Goal: Book appointment/travel/reservation

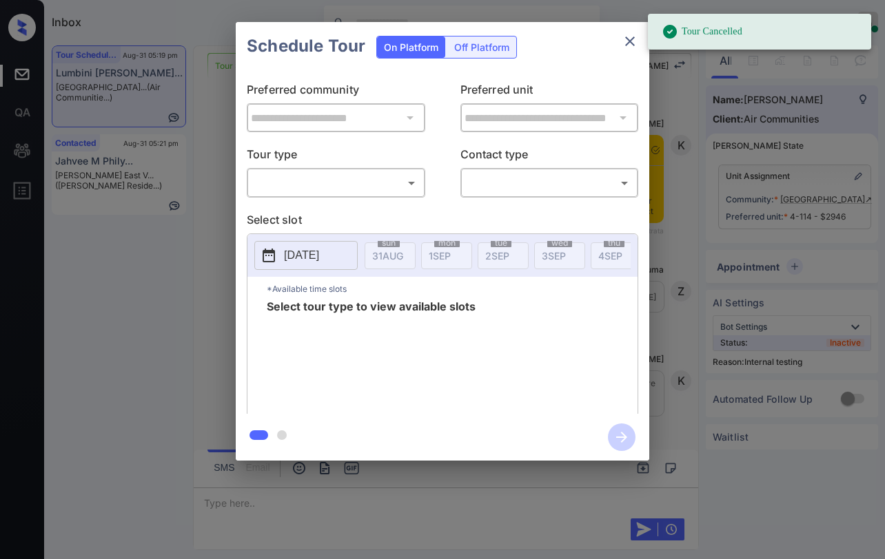
click at [361, 190] on body "Tour Cancelled Inbox Paolo Gabriel Online Set yourself offline Set yourself on …" at bounding box center [442, 279] width 885 height 559
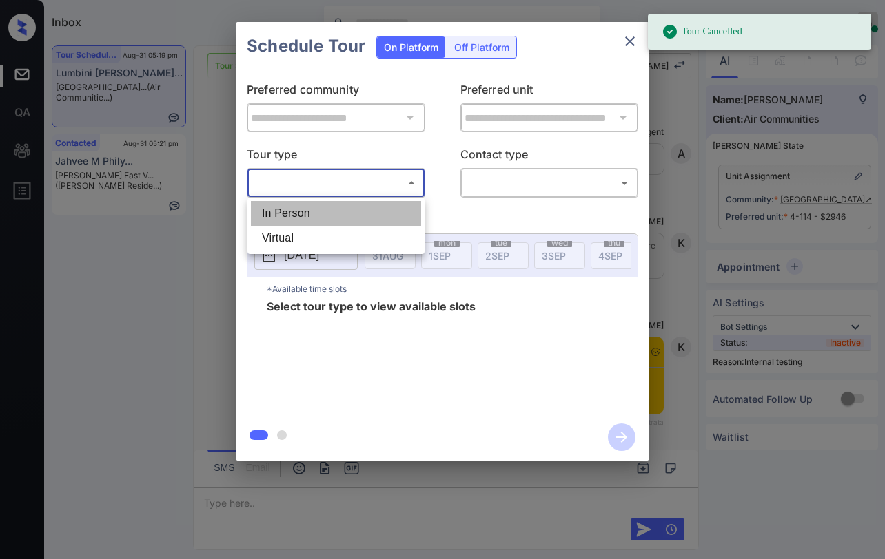
drag, startPoint x: 344, startPoint y: 214, endPoint x: 408, endPoint y: 204, distance: 64.1
click at [348, 213] on li "In Person" at bounding box center [336, 213] width 170 height 25
type input "********"
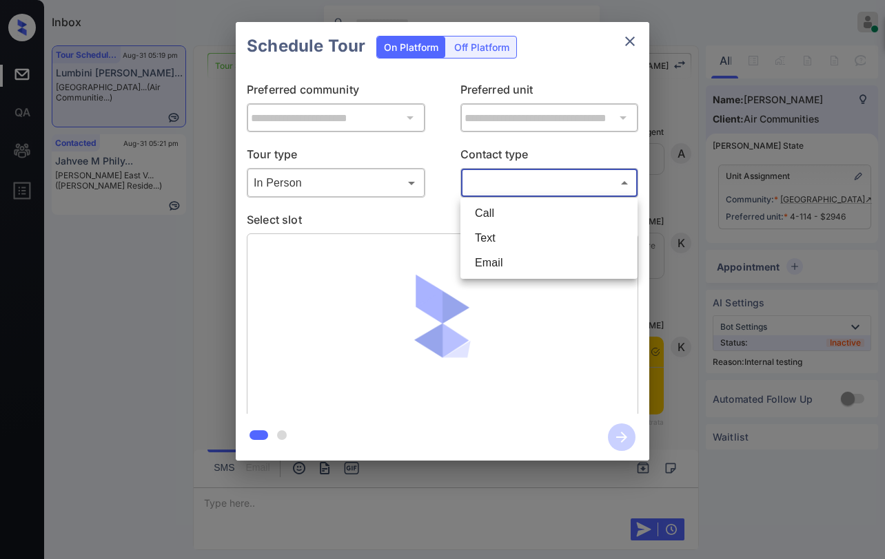
click at [489, 177] on body "Tour Cancelled Inbox Paolo Gabriel Online Set yourself offline Set yourself on …" at bounding box center [442, 279] width 885 height 559
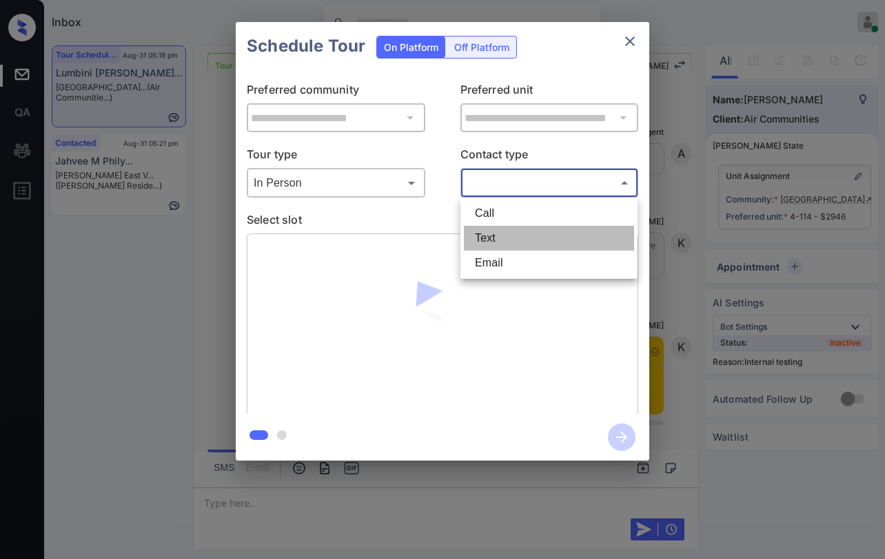
click at [544, 238] on li "Text" at bounding box center [549, 238] width 170 height 25
type input "****"
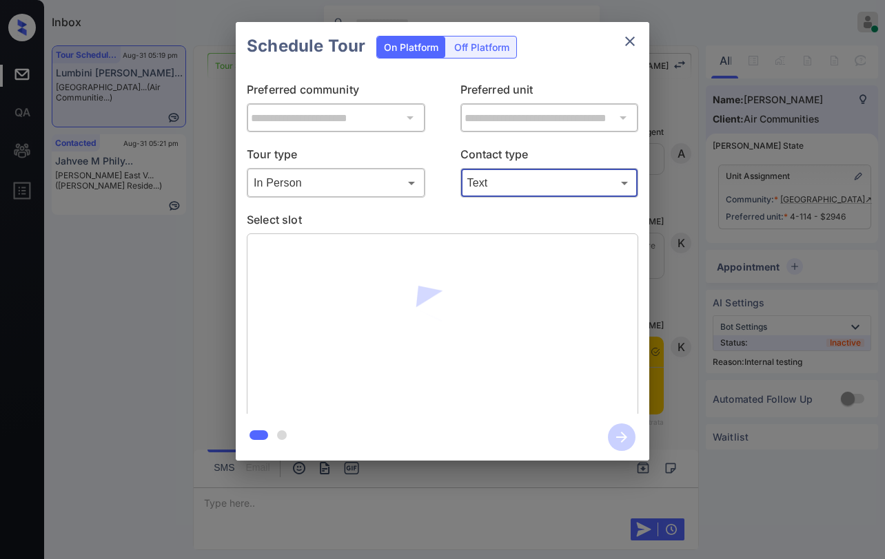
click at [623, 41] on icon "close" at bounding box center [629, 41] width 17 height 17
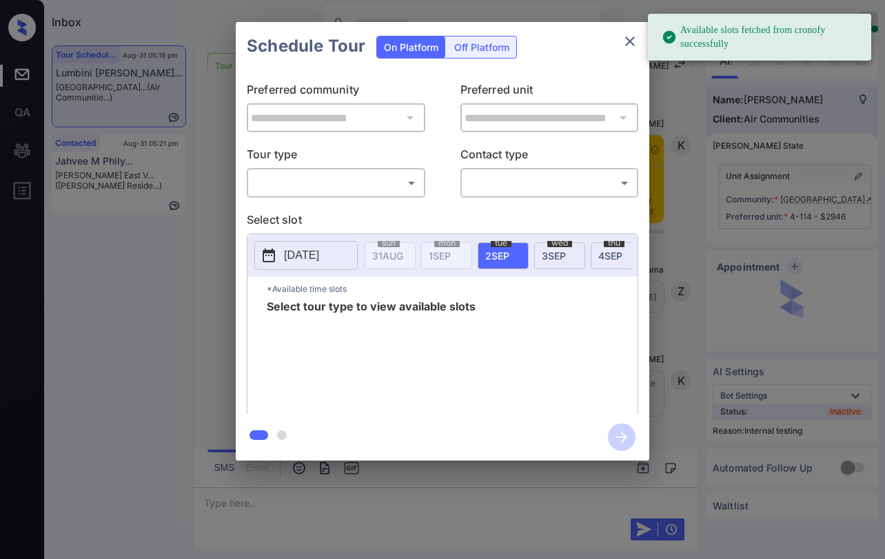
scroll to position [5457, 0]
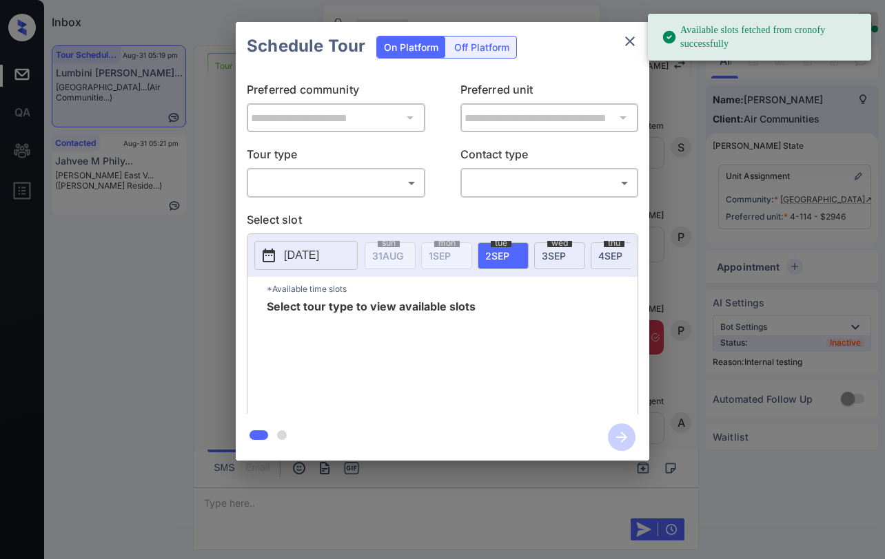
click at [363, 183] on body "Available slots fetched from cronofy successfully Inbox Paolo Gabriel Online Se…" at bounding box center [442, 279] width 885 height 559
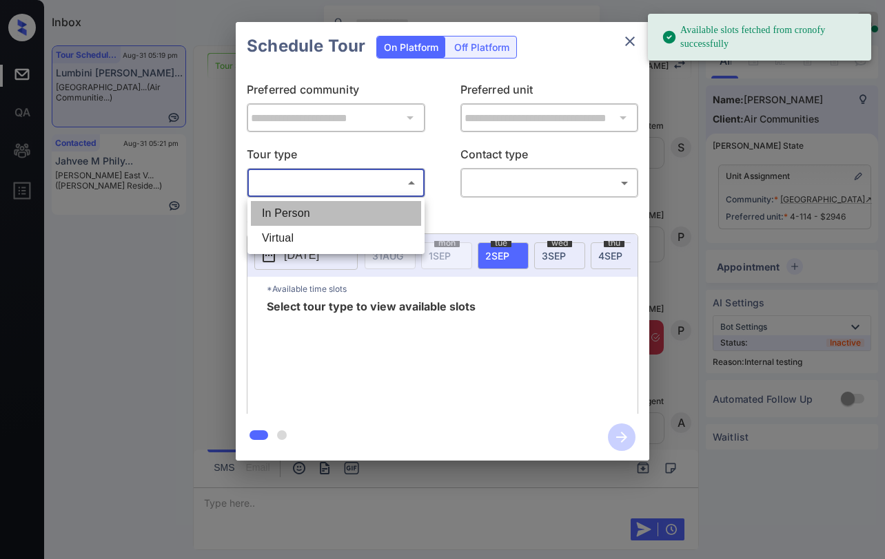
click at [368, 207] on li "In Person" at bounding box center [336, 213] width 170 height 25
type input "********"
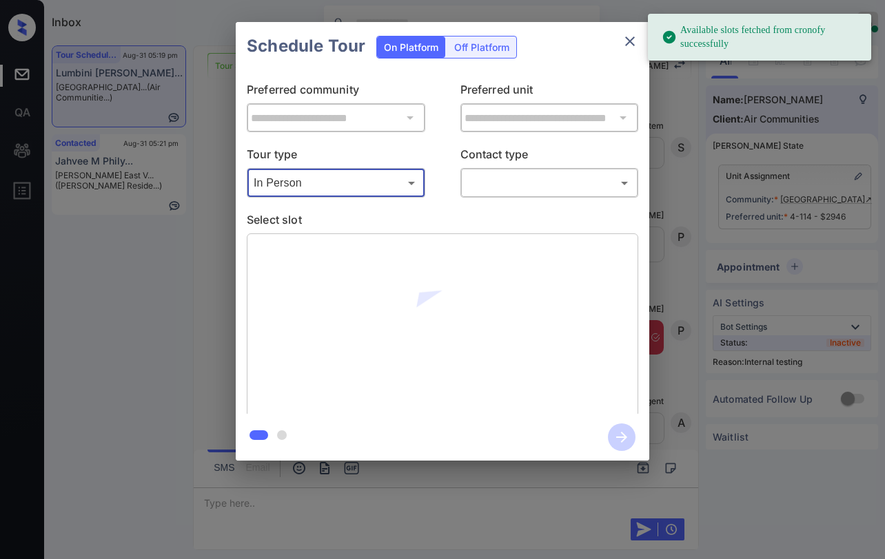
click at [481, 173] on body "Available slots fetched from cronofy successfully Inbox Paolo Gabriel Online Se…" at bounding box center [442, 279] width 885 height 559
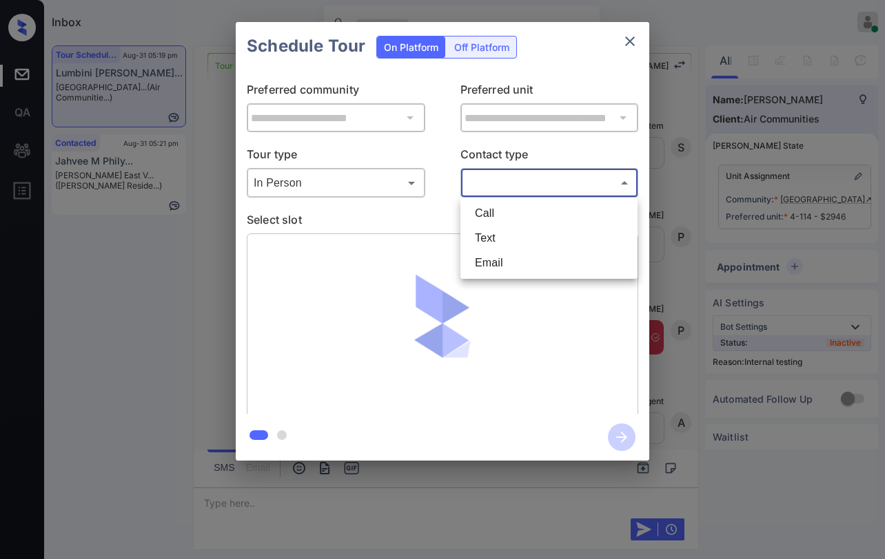
click at [508, 229] on li "Text" at bounding box center [549, 238] width 170 height 25
type input "****"
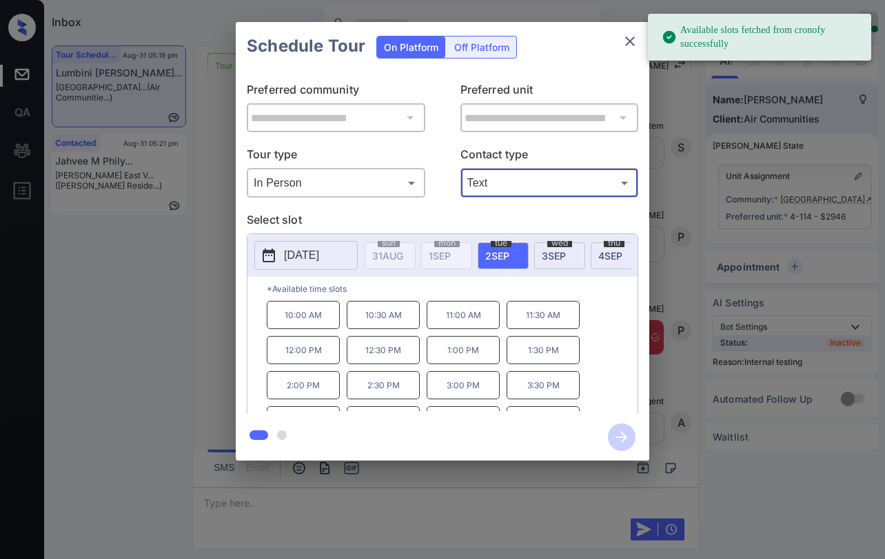
click at [544, 251] on span "3 SEP" at bounding box center [554, 256] width 24 height 12
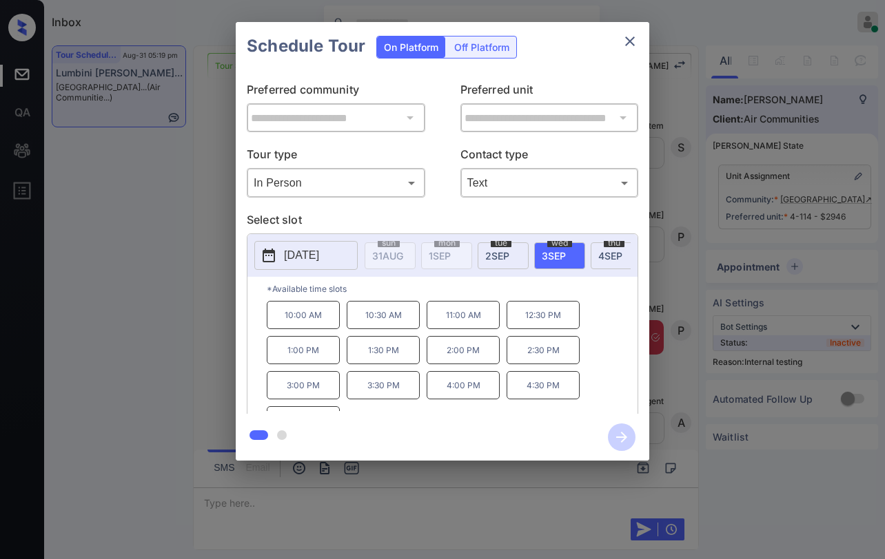
scroll to position [23, 0]
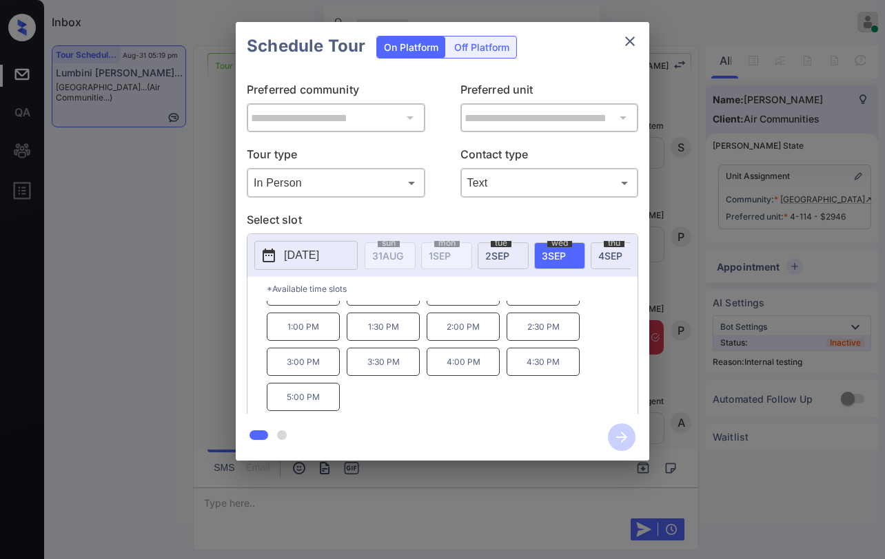
click at [470, 370] on p "4:00 PM" at bounding box center [462, 362] width 73 height 28
click at [624, 438] on icon "button" at bounding box center [621, 437] width 11 height 11
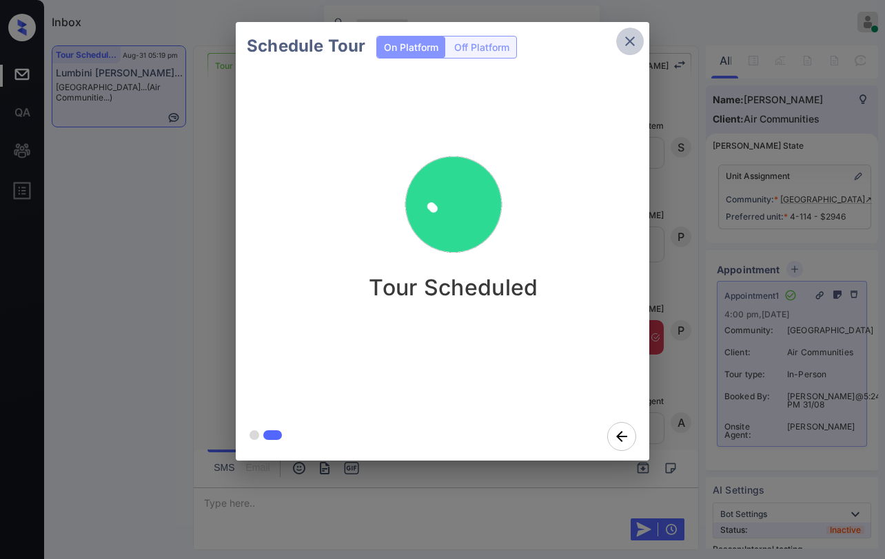
click at [635, 46] on icon "close" at bounding box center [629, 41] width 17 height 17
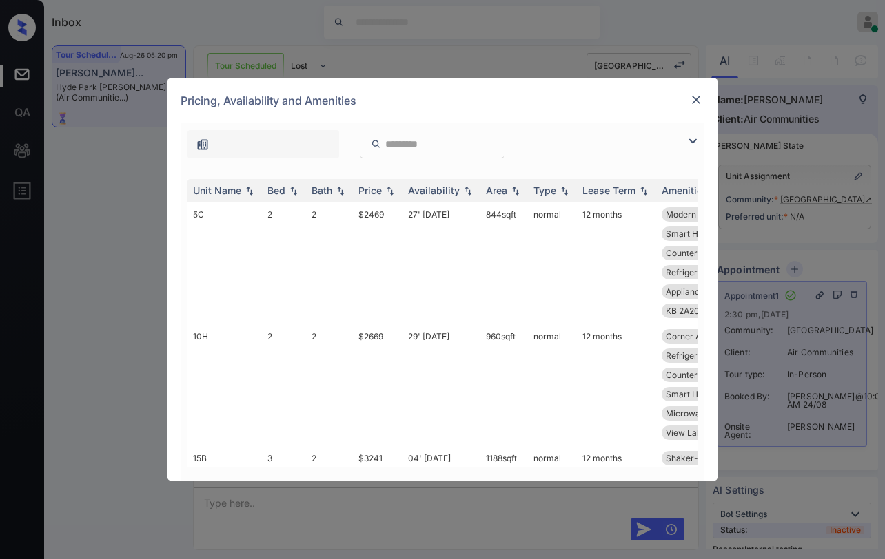
click at [692, 145] on img at bounding box center [692, 141] width 17 height 17
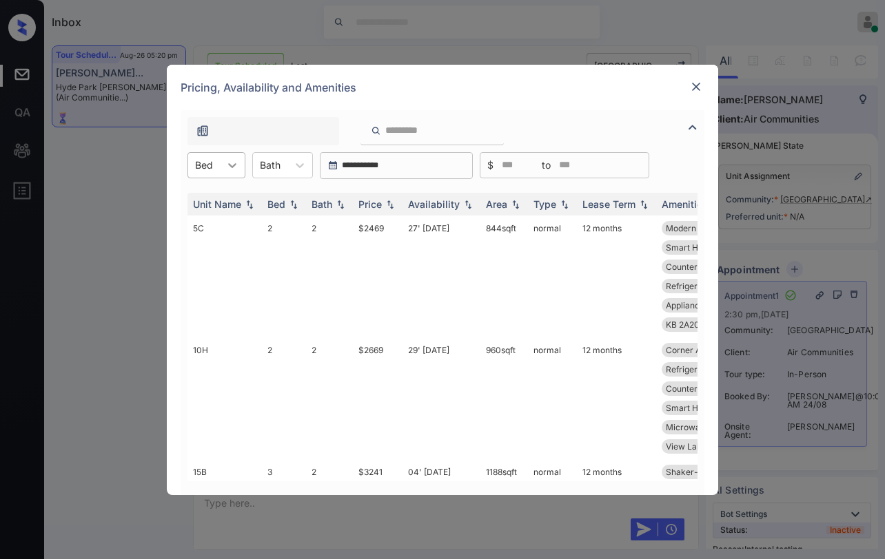
click at [220, 156] on div at bounding box center [232, 165] width 25 height 25
click at [211, 220] on div "3" at bounding box center [216, 224] width 58 height 25
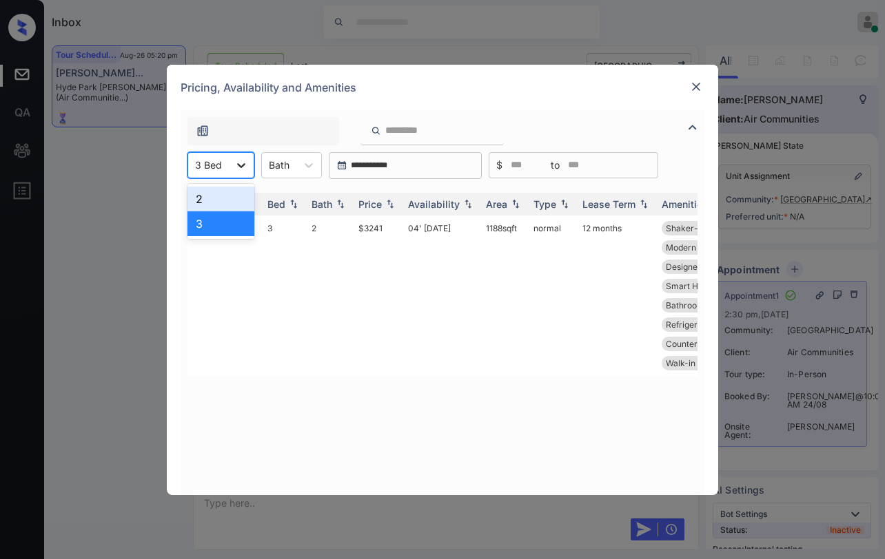
click at [246, 168] on icon at bounding box center [241, 165] width 14 height 14
click at [231, 205] on div "2" at bounding box center [220, 199] width 67 height 25
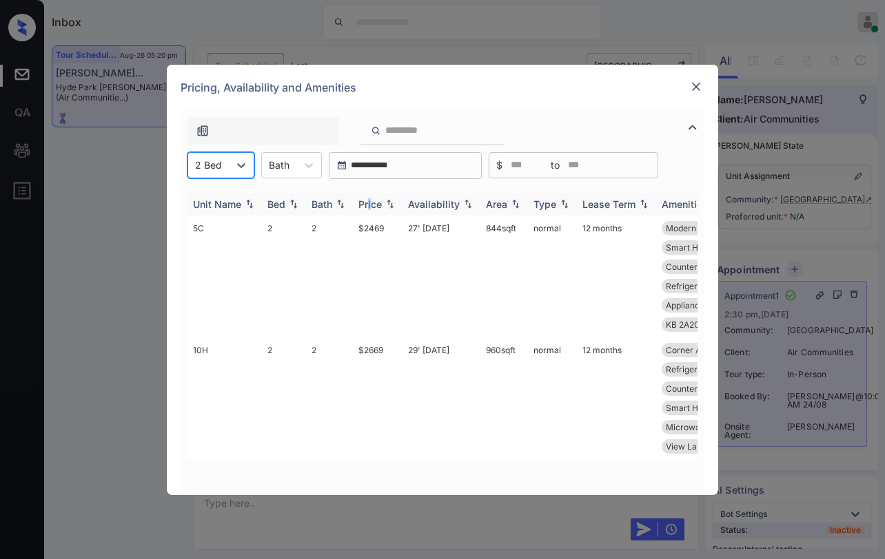
click at [373, 205] on div "Price" at bounding box center [369, 204] width 23 height 12
click at [374, 208] on div "Price" at bounding box center [369, 204] width 23 height 12
click at [374, 207] on div "Price" at bounding box center [369, 204] width 23 height 12
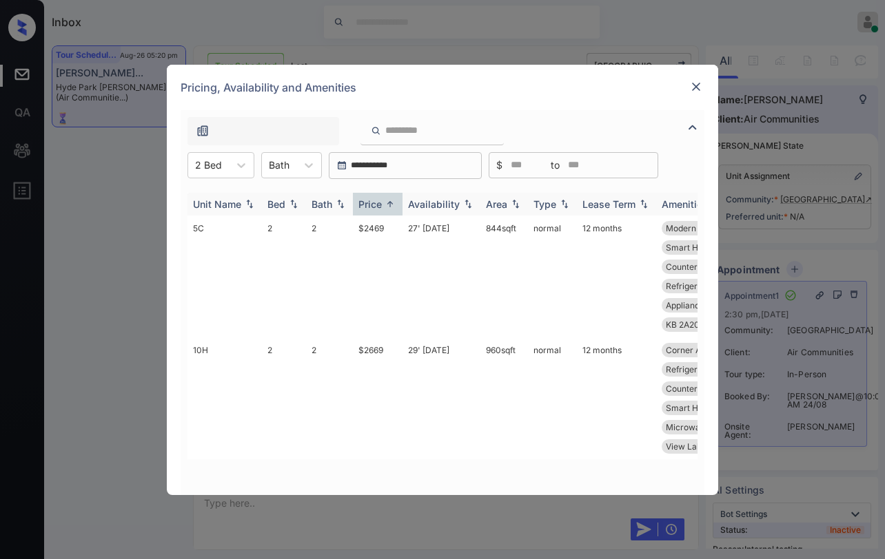
click at [374, 207] on div "Price" at bounding box center [369, 204] width 23 height 12
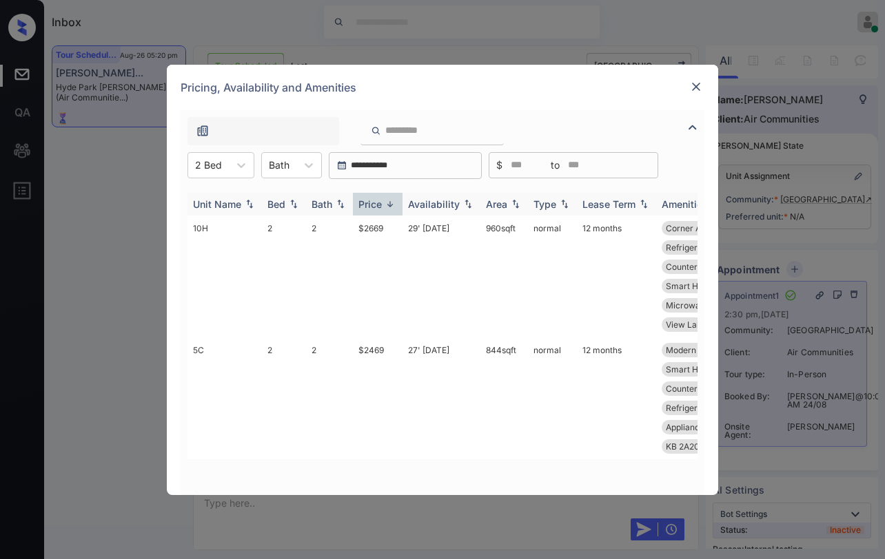
click at [374, 207] on div "Price" at bounding box center [369, 204] width 23 height 12
click at [374, 205] on div "Price" at bounding box center [369, 204] width 23 height 12
click at [373, 209] on div "Price" at bounding box center [369, 204] width 23 height 12
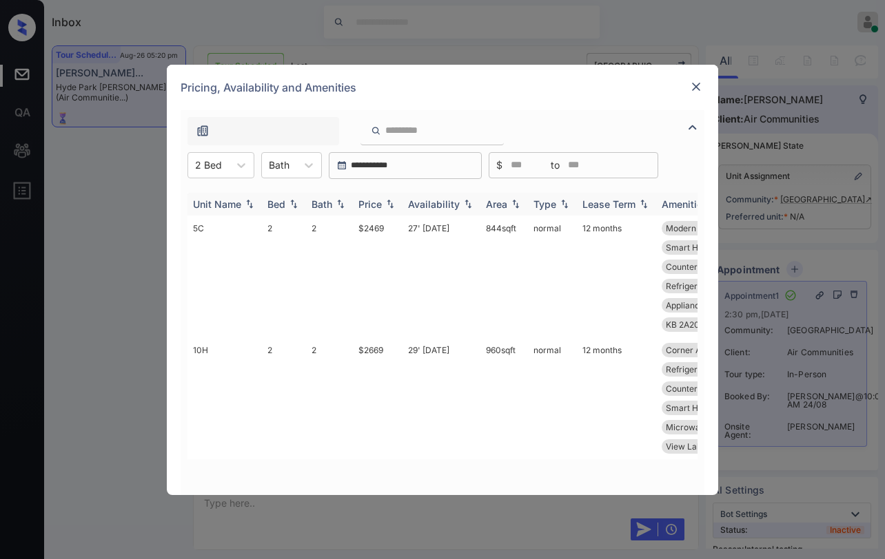
click at [373, 207] on div "Price" at bounding box center [369, 204] width 23 height 12
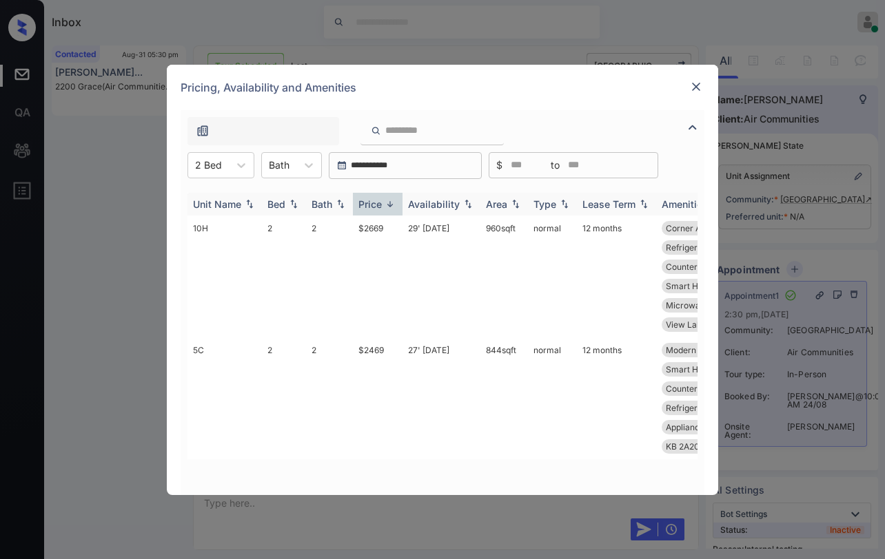
click at [378, 203] on div "Price" at bounding box center [369, 204] width 23 height 12
click at [692, 90] on img at bounding box center [696, 87] width 14 height 14
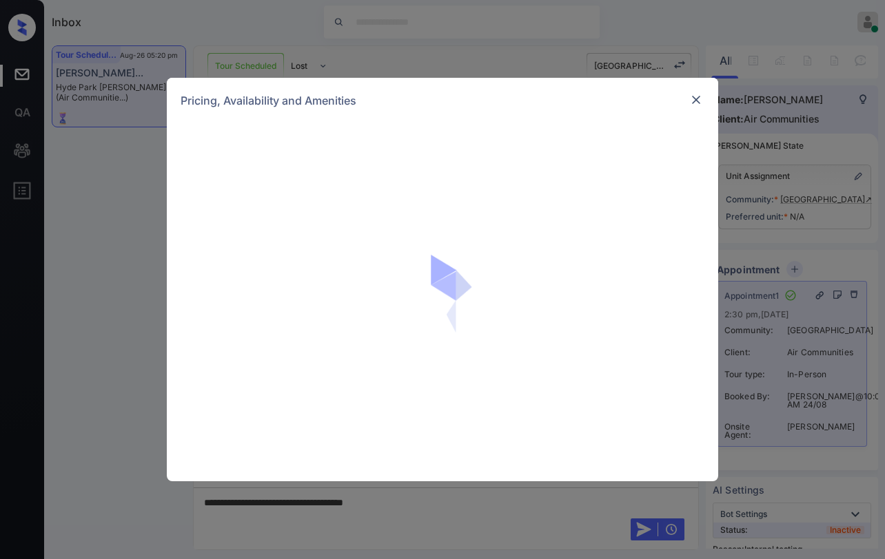
scroll to position [1441, 0]
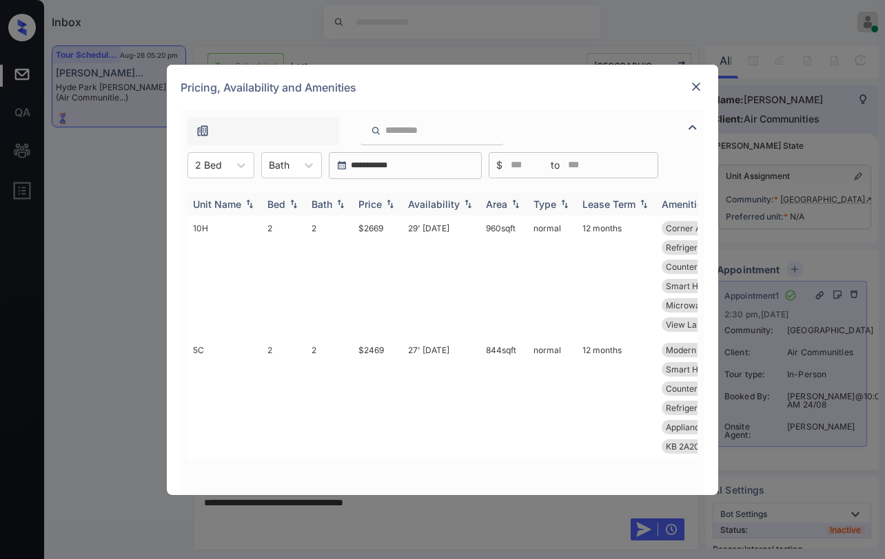
click at [383, 203] on img at bounding box center [390, 204] width 14 height 10
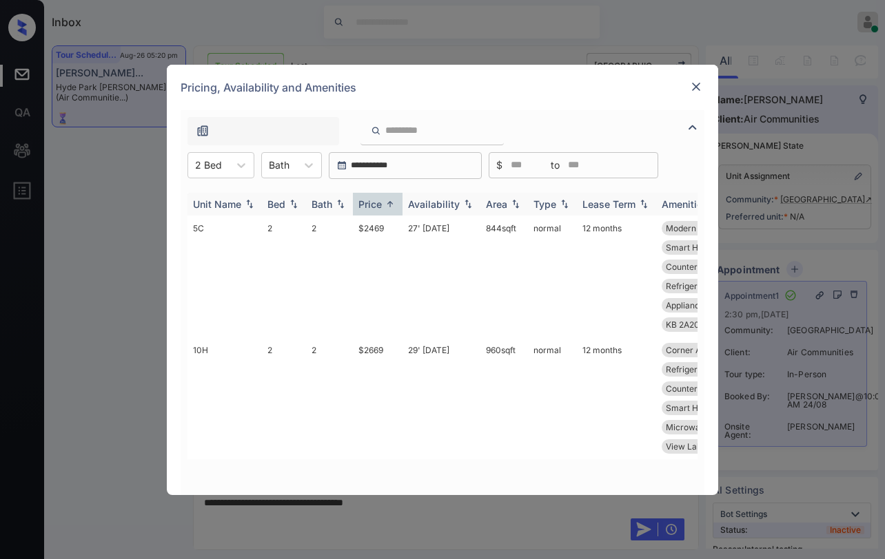
click at [382, 202] on div "Price" at bounding box center [377, 204] width 39 height 12
click at [382, 203] on div "Price" at bounding box center [369, 204] width 23 height 12
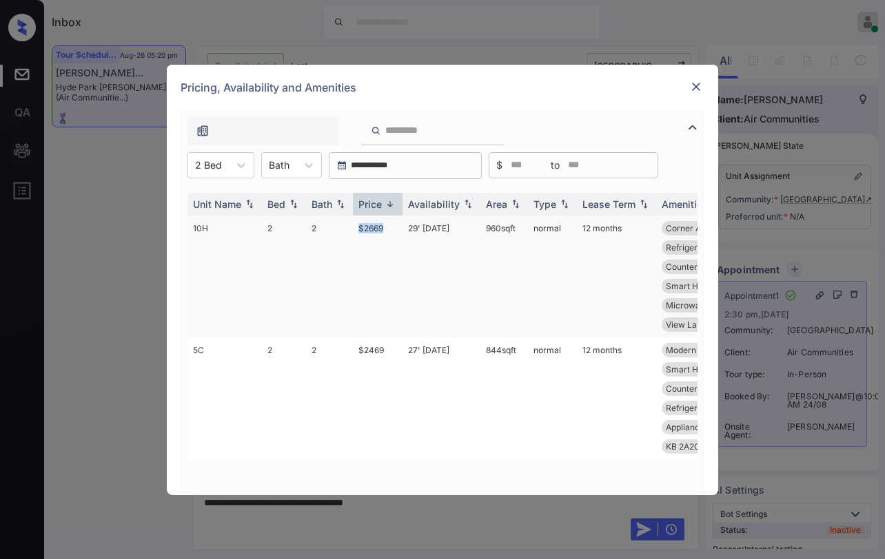
drag, startPoint x: 356, startPoint y: 229, endPoint x: 386, endPoint y: 229, distance: 30.3
click at [386, 229] on td "$2669" at bounding box center [378, 277] width 50 height 122
copy td "$2669"
click at [702, 85] on img at bounding box center [696, 87] width 14 height 14
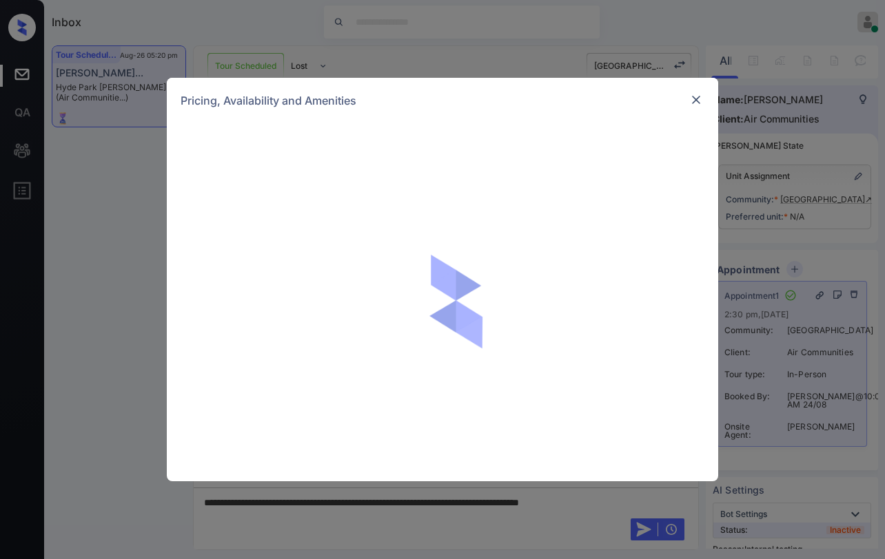
scroll to position [6402, 0]
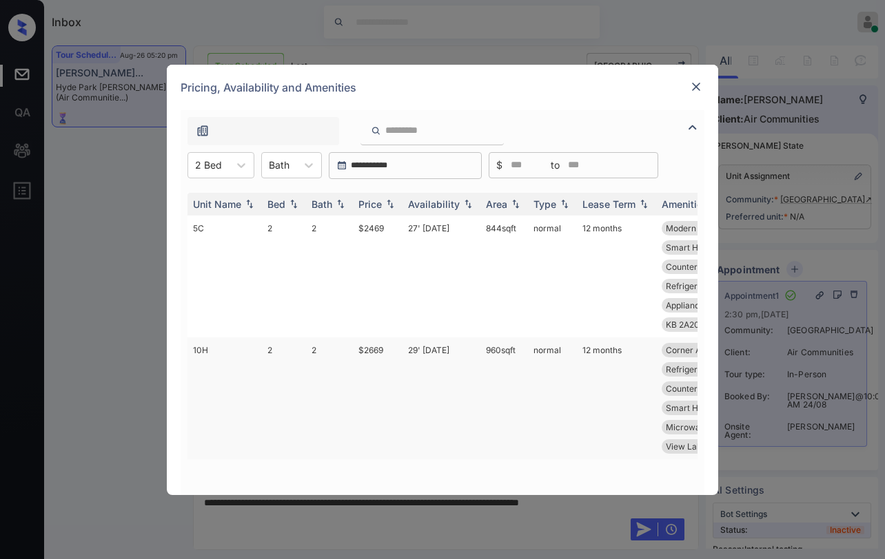
click at [383, 351] on td "$2669" at bounding box center [378, 399] width 50 height 122
click at [384, 351] on td "$2669" at bounding box center [378, 399] width 50 height 122
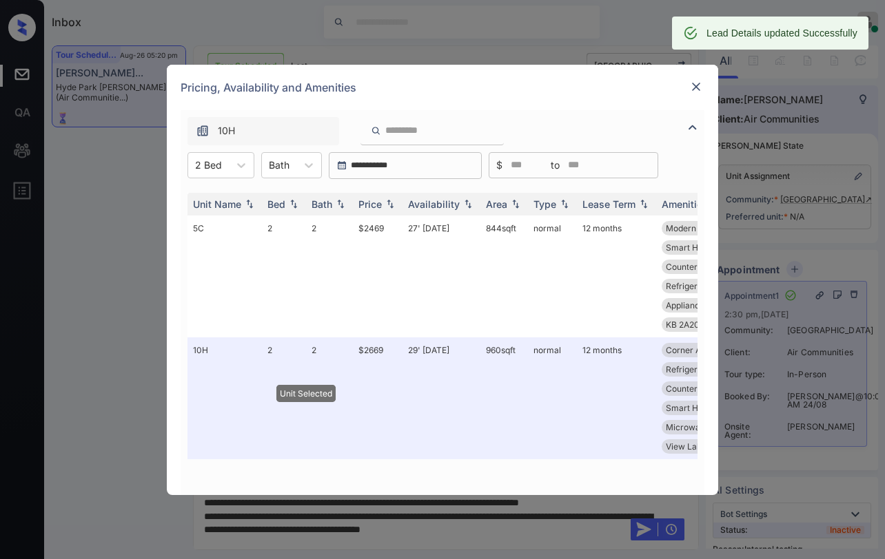
click at [694, 89] on img at bounding box center [696, 87] width 14 height 14
